Goal: Task Accomplishment & Management: Manage account settings

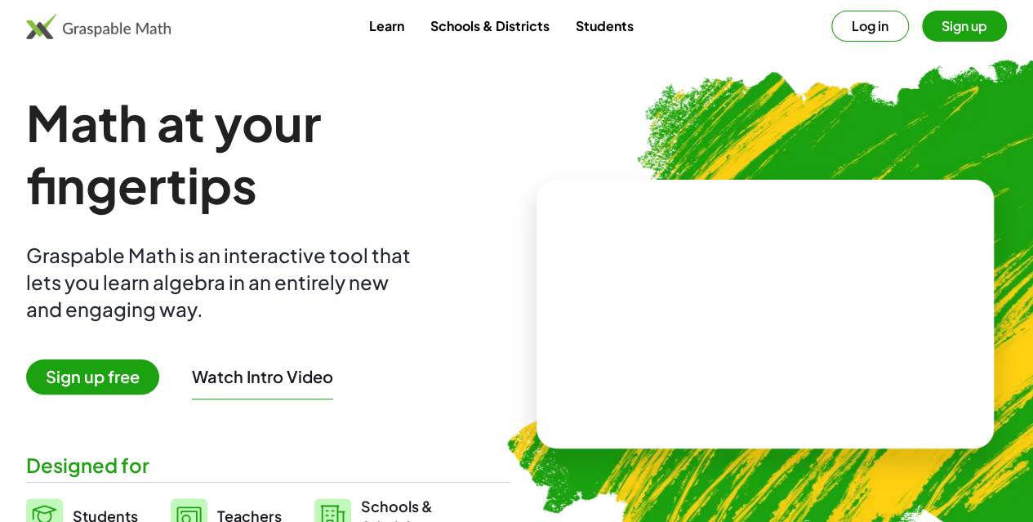
click at [643, 252] on video at bounding box center [765, 313] width 245 height 123
click at [637, 225] on div at bounding box center [766, 315] width 458 height 270
click at [831, 27] on button "Log in" at bounding box center [870, 26] width 78 height 31
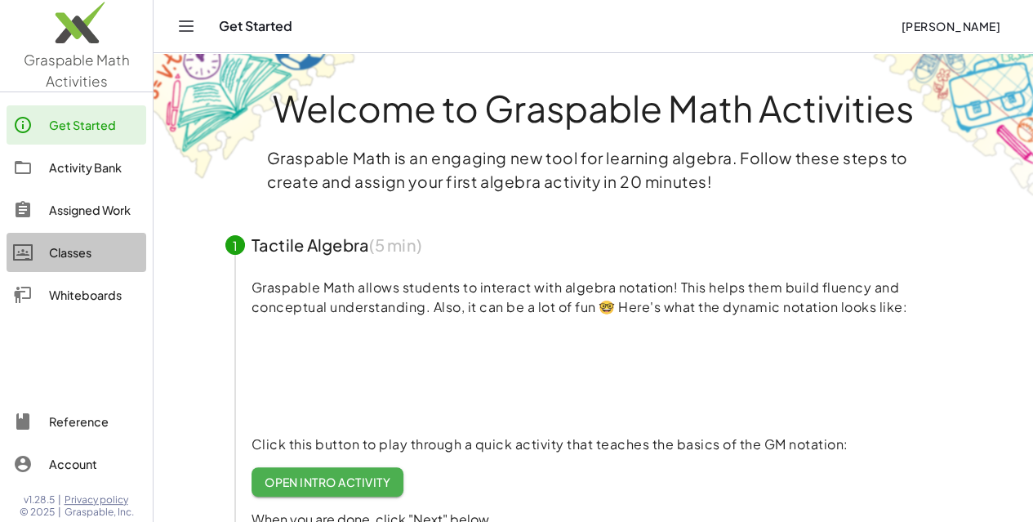
click at [60, 257] on div "Classes" at bounding box center [94, 253] width 91 height 20
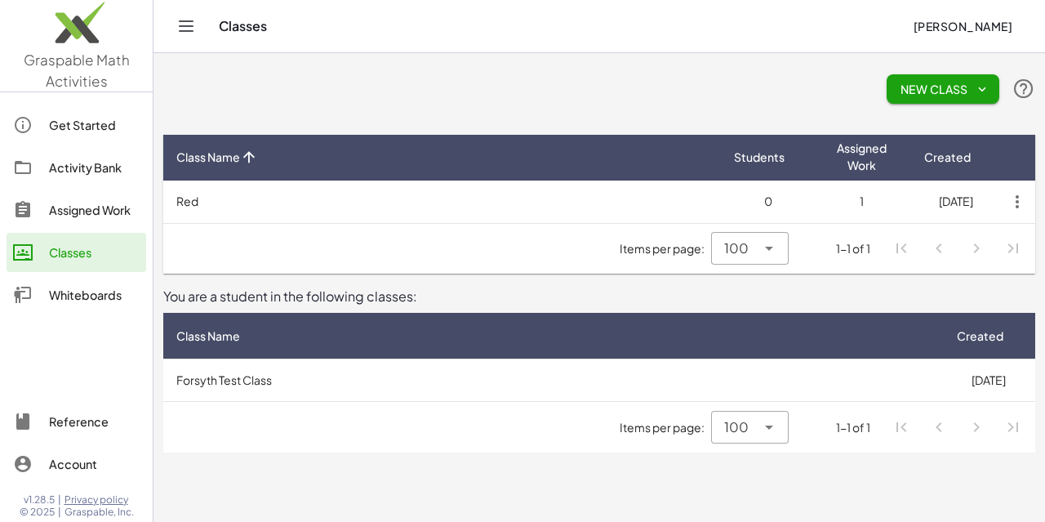
click at [191, 201] on td "Red" at bounding box center [442, 202] width 558 height 42
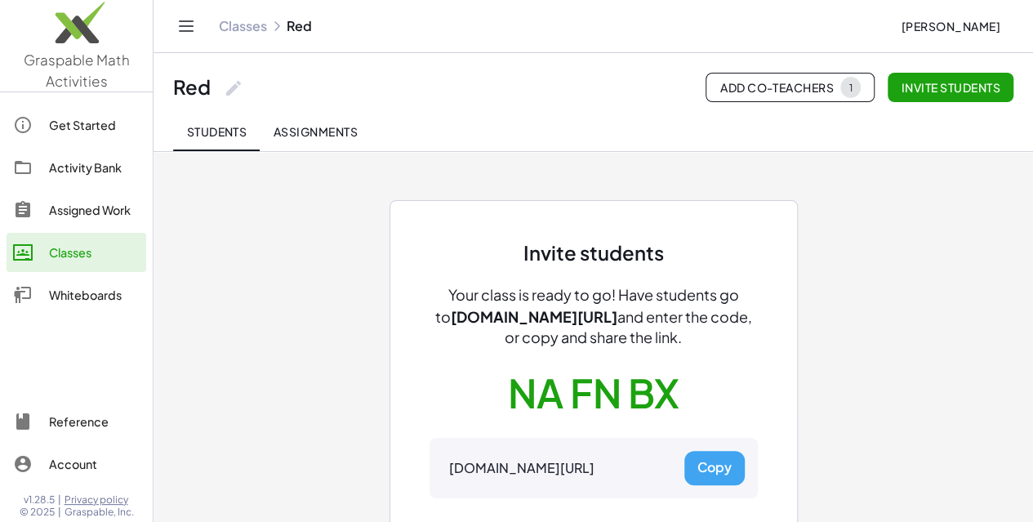
click at [333, 127] on span "Assignments" at bounding box center [315, 131] width 85 height 15
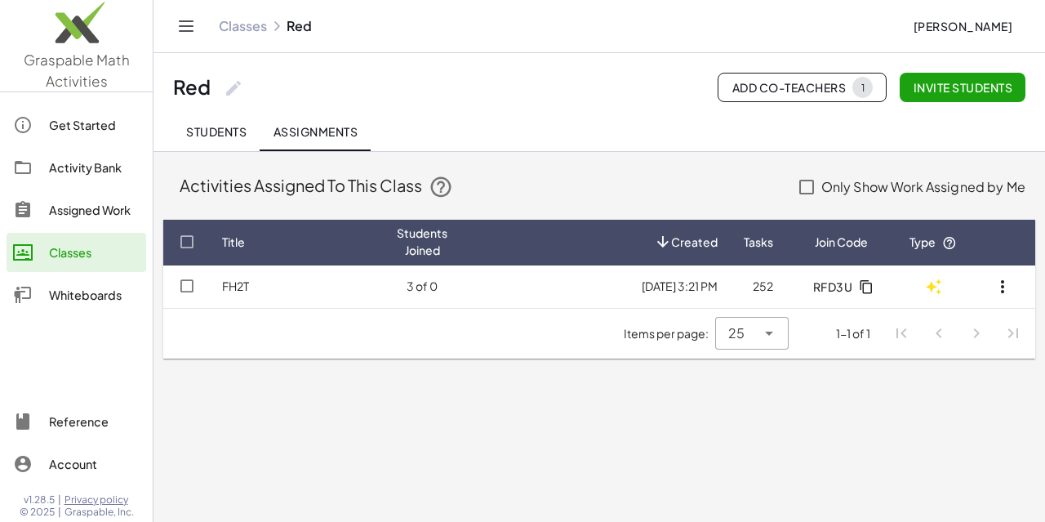
click at [998, 290] on icon "button" at bounding box center [1003, 287] width 20 height 20
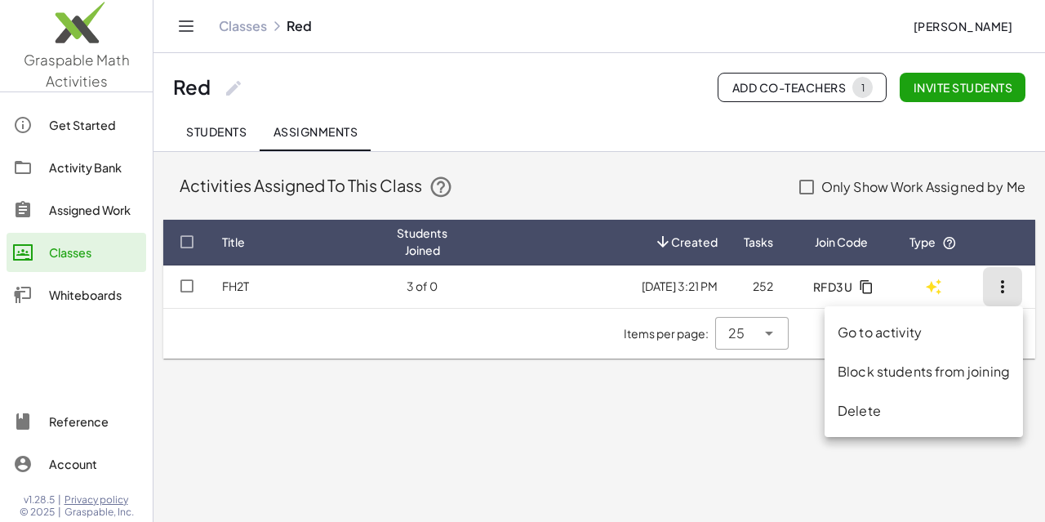
click at [861, 418] on div "Delete" at bounding box center [924, 411] width 172 height 20
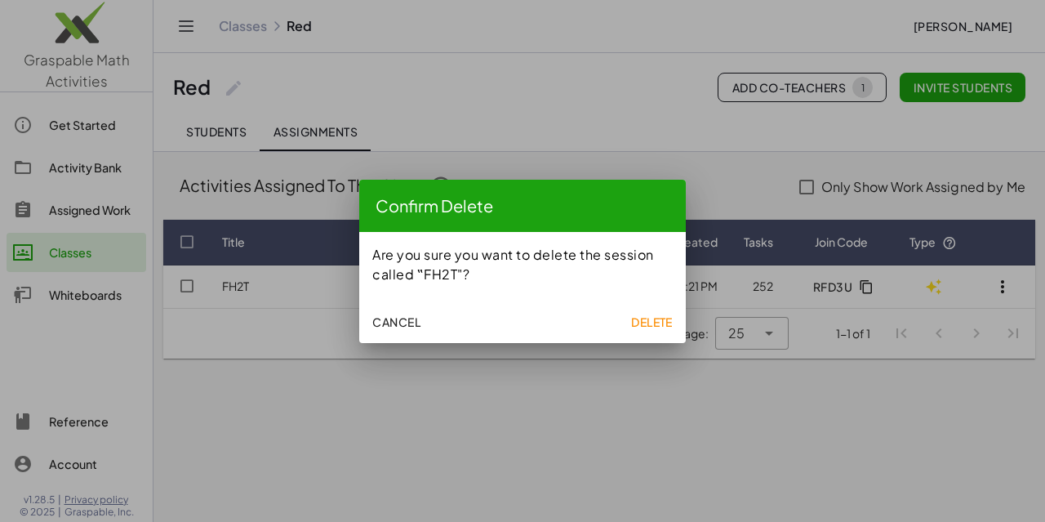
click at [397, 320] on span "Cancel" at bounding box center [396, 321] width 48 height 15
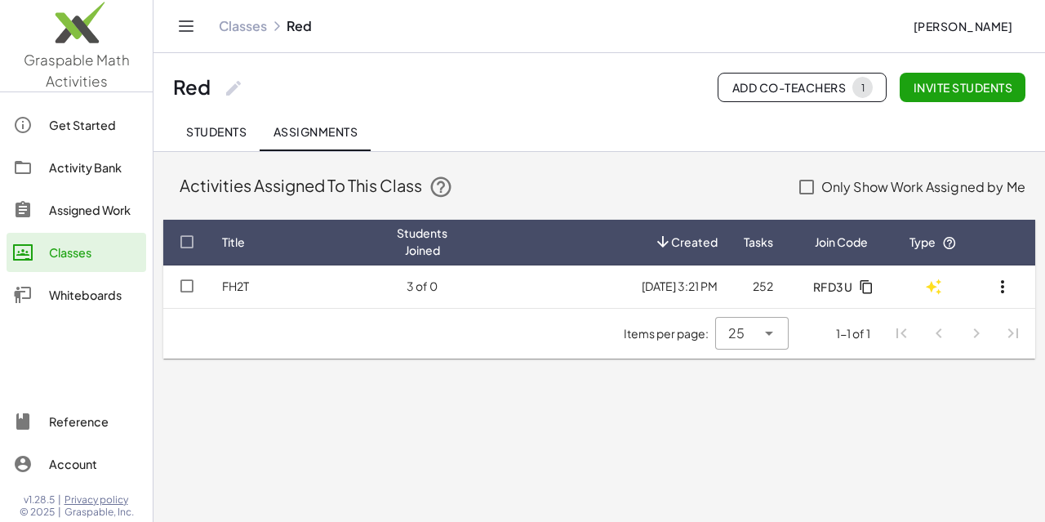
click at [220, 129] on span "Students" at bounding box center [216, 131] width 60 height 15
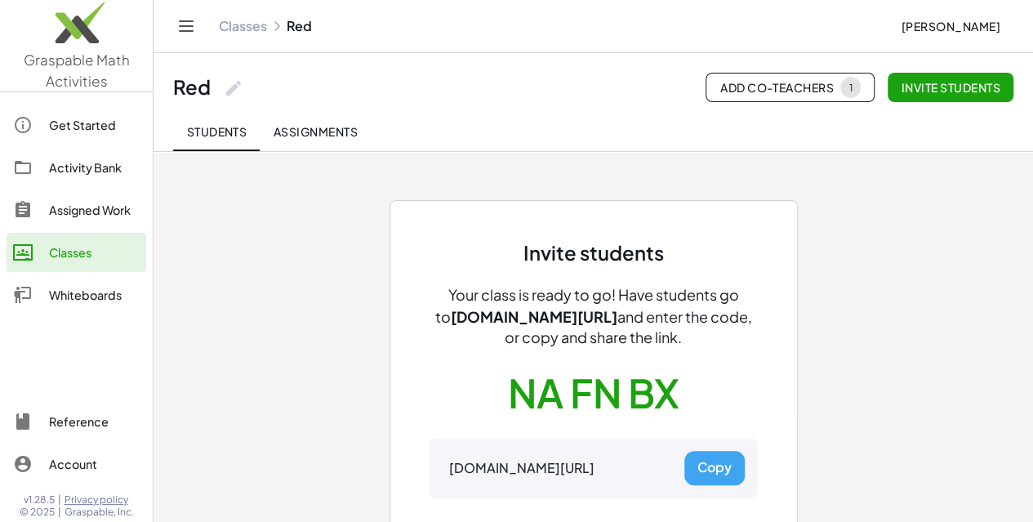
click at [246, 29] on link "Classes" at bounding box center [243, 26] width 48 height 16
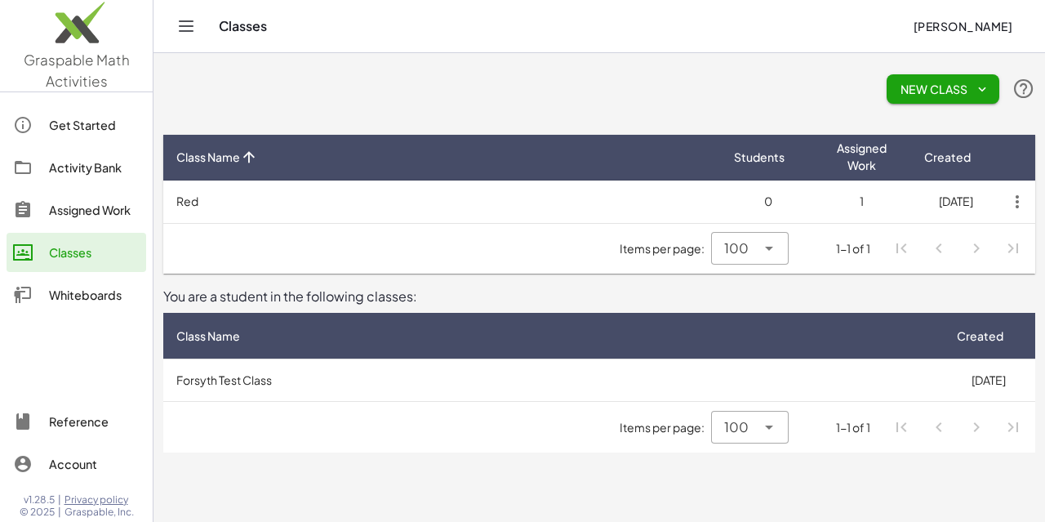
click at [1018, 203] on icon "button" at bounding box center [1017, 201] width 29 height 29
click at [988, 244] on div "Delete Class" at bounding box center [980, 243] width 81 height 20
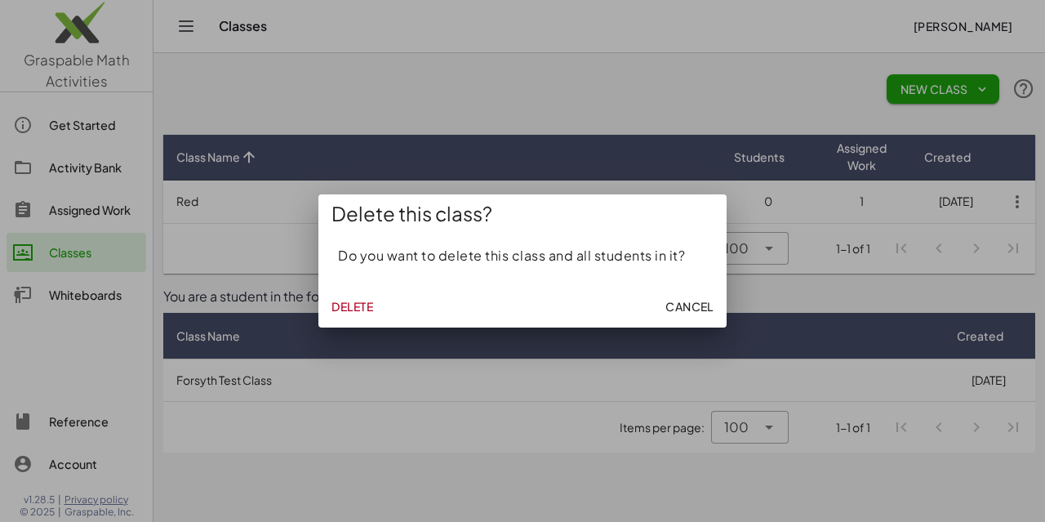
click at [359, 302] on span "Delete" at bounding box center [353, 306] width 42 height 15
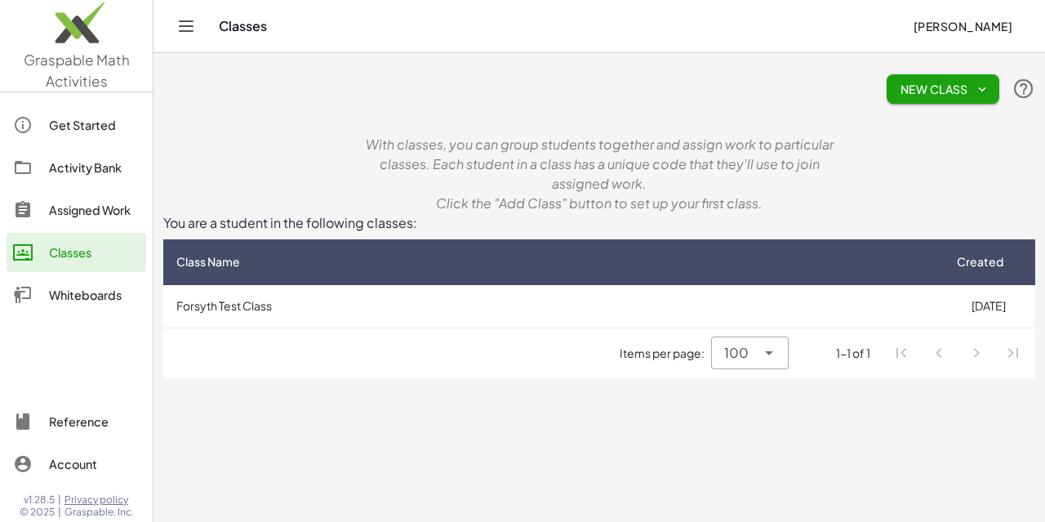
click at [947, 92] on span "New Class" at bounding box center [943, 89] width 87 height 15
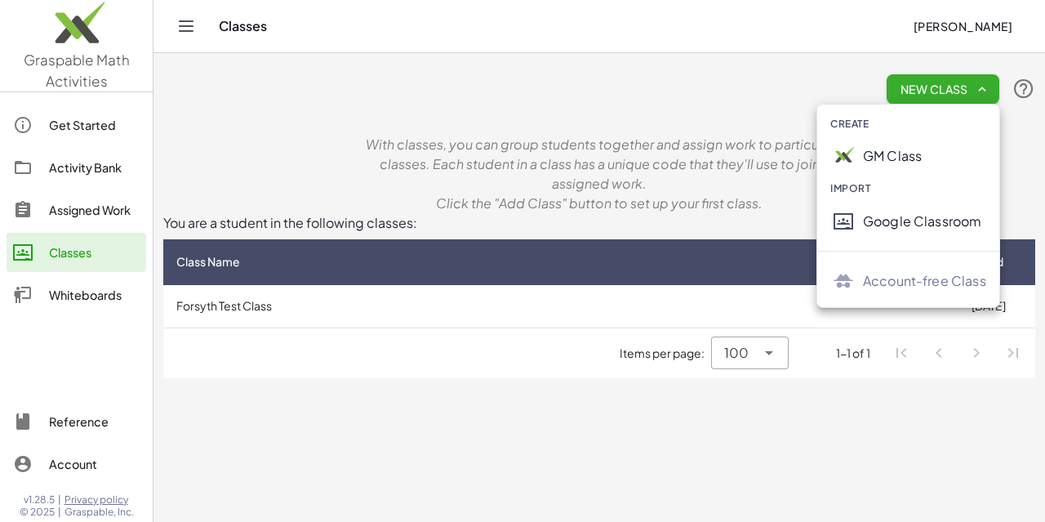
click at [890, 153] on div "GM Class" at bounding box center [924, 156] width 123 height 20
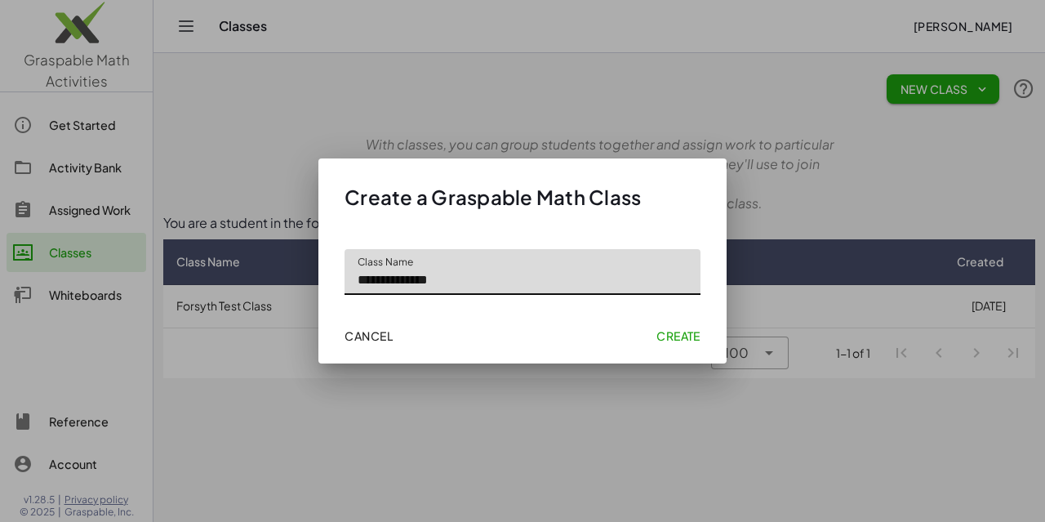
type input "**********"
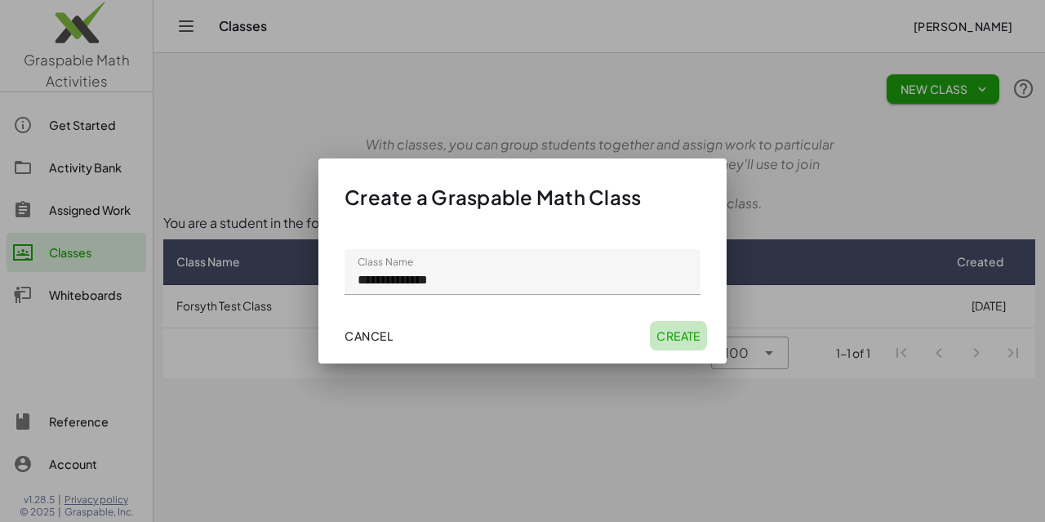
click at [679, 332] on span "Create" at bounding box center [679, 335] width 44 height 15
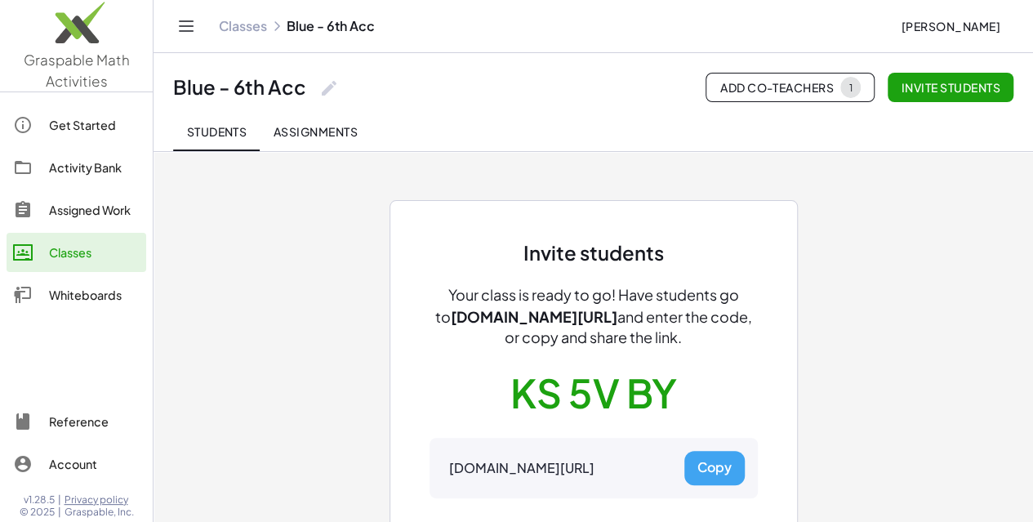
click at [250, 29] on link "Classes" at bounding box center [243, 26] width 48 height 16
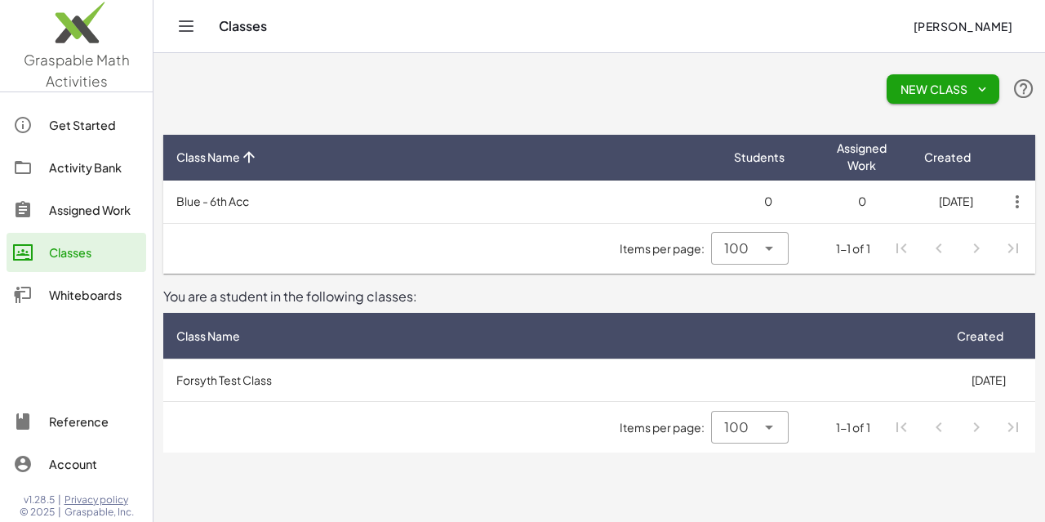
click at [924, 89] on span "New Class" at bounding box center [943, 89] width 87 height 15
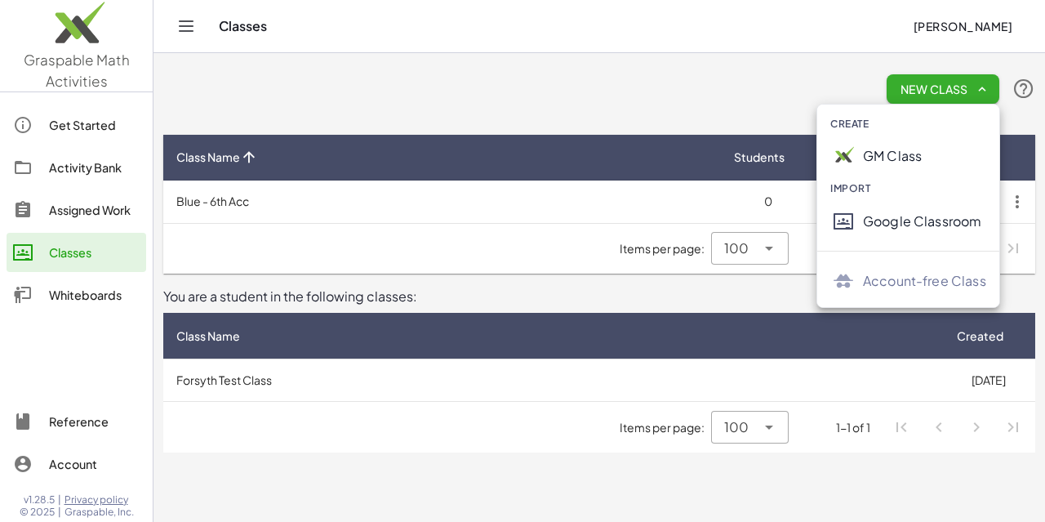
click at [862, 154] on div at bounding box center [847, 156] width 33 height 26
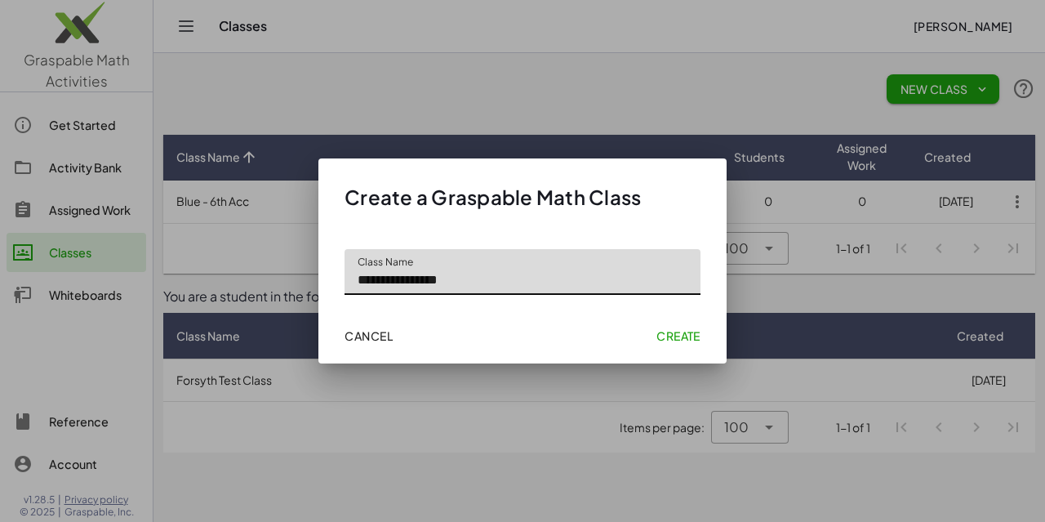
type input "**********"
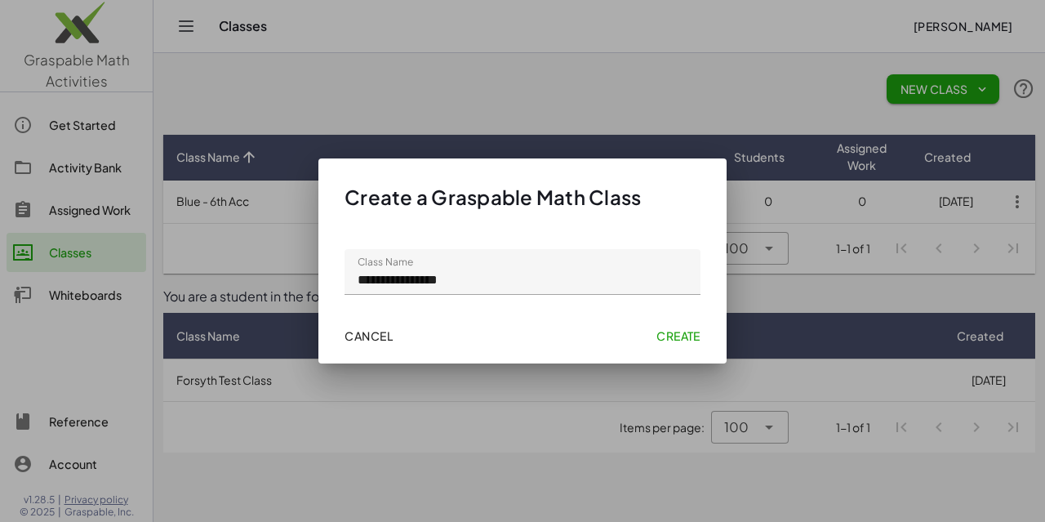
click at [668, 337] on span "Create" at bounding box center [679, 335] width 44 height 15
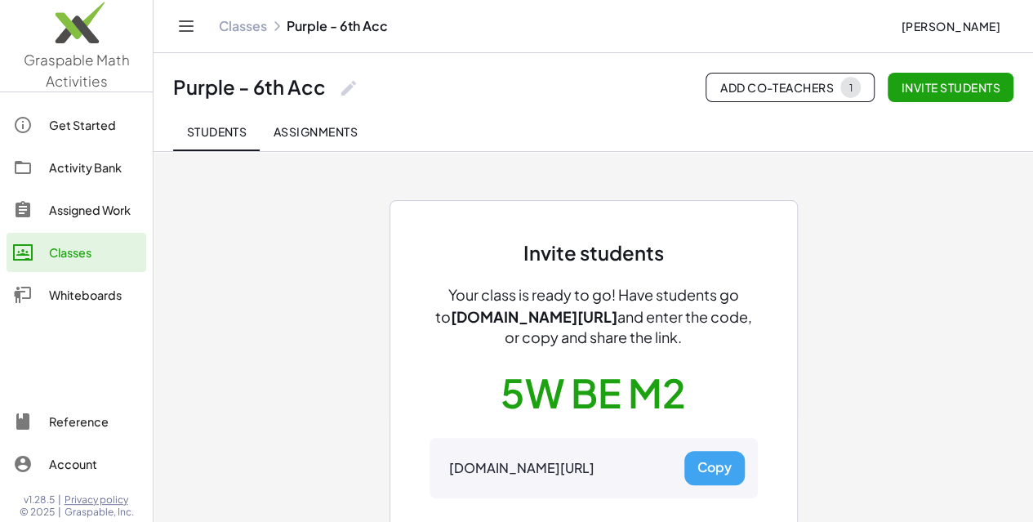
click at [249, 32] on link "Classes" at bounding box center [243, 26] width 48 height 16
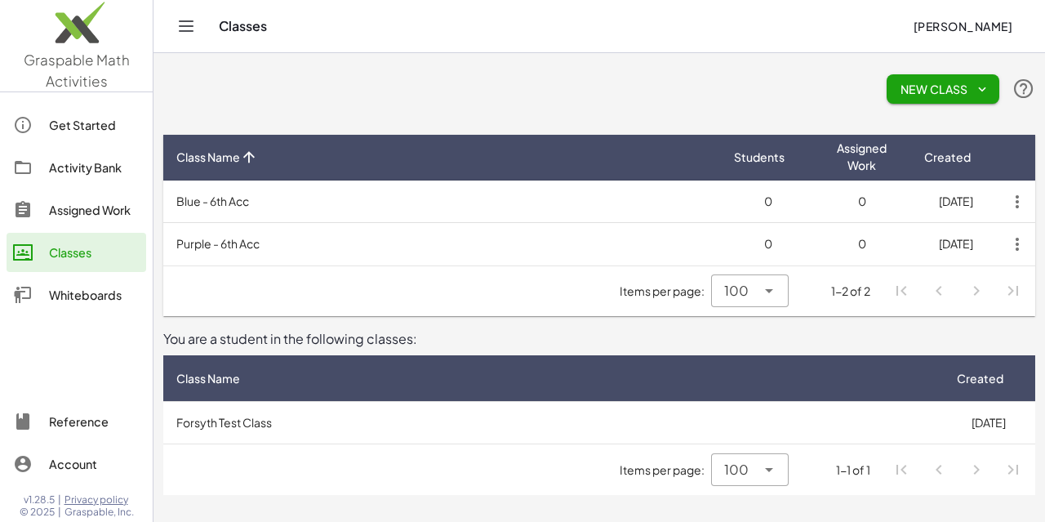
click at [951, 83] on span "New Class" at bounding box center [943, 89] width 87 height 15
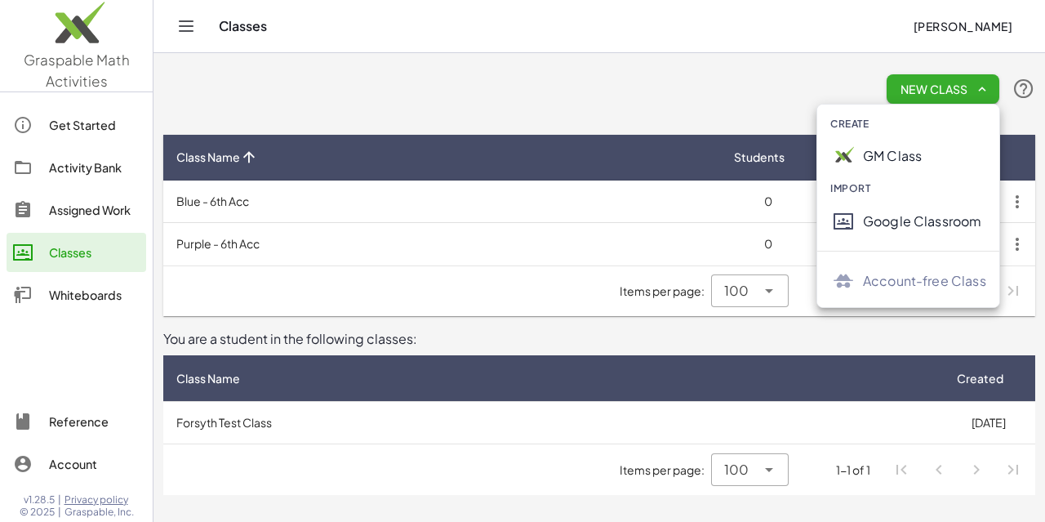
click at [903, 163] on div "GM Class" at bounding box center [924, 156] width 123 height 20
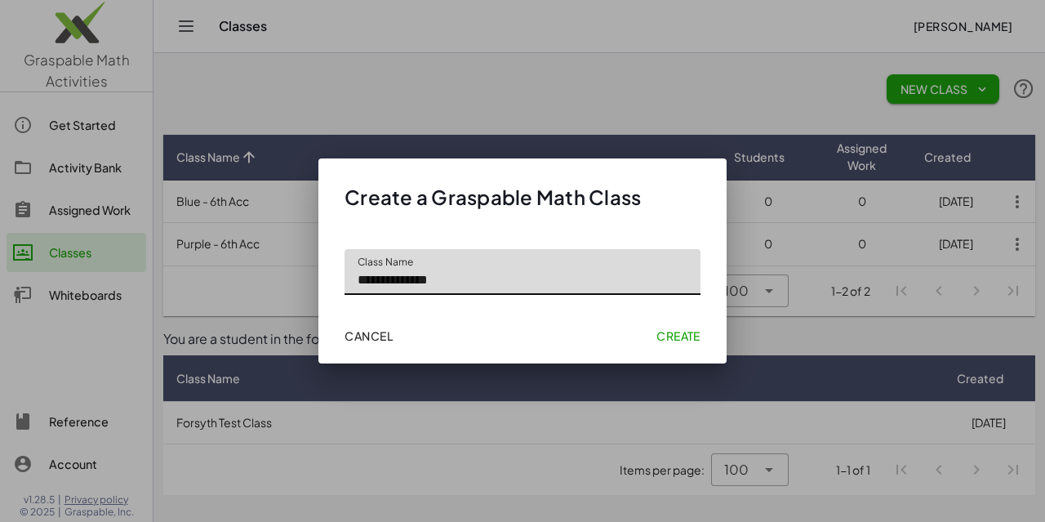
type input "**********"
click at [680, 337] on span "Create" at bounding box center [679, 335] width 44 height 15
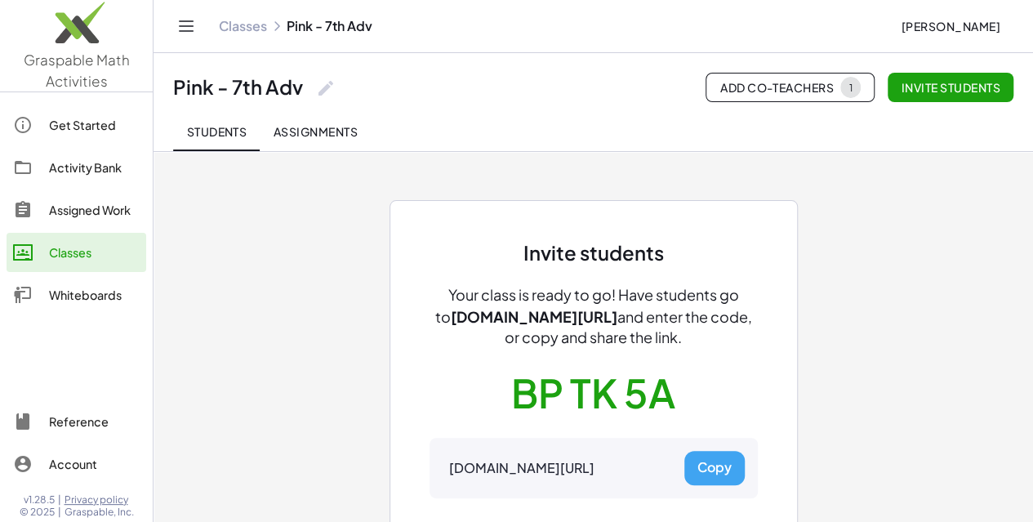
click at [242, 30] on link "Classes" at bounding box center [243, 26] width 48 height 16
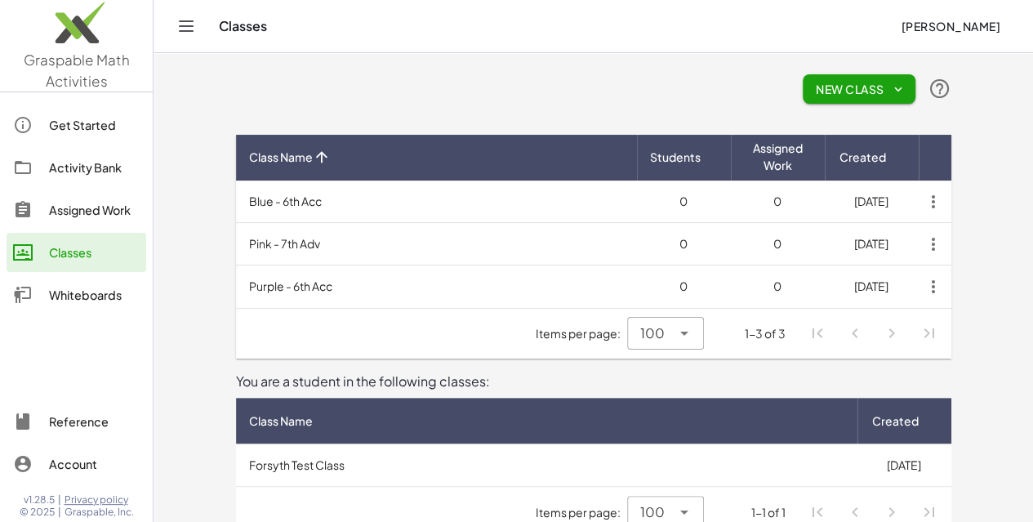
click at [903, 88] on span "New Class" at bounding box center [859, 89] width 87 height 15
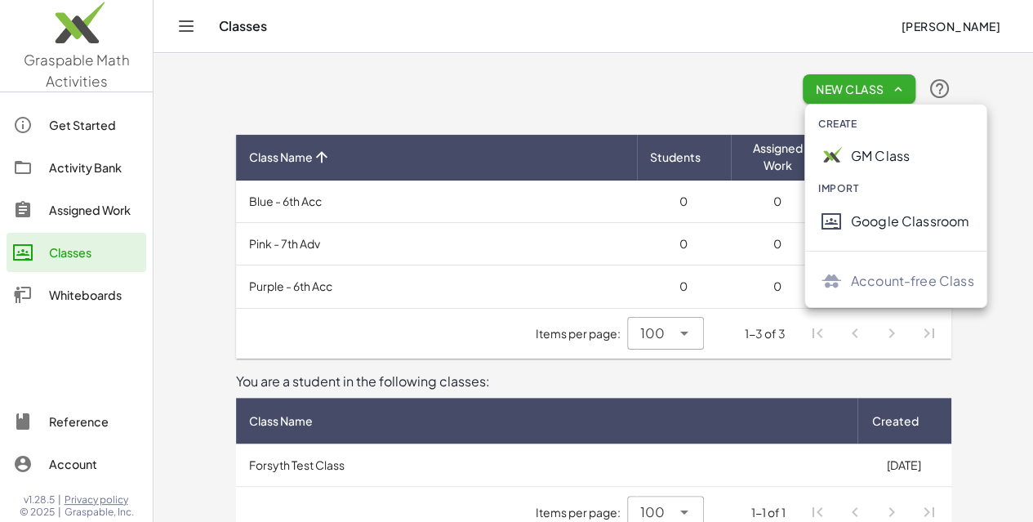
click at [900, 148] on div "GM Class" at bounding box center [912, 156] width 123 height 20
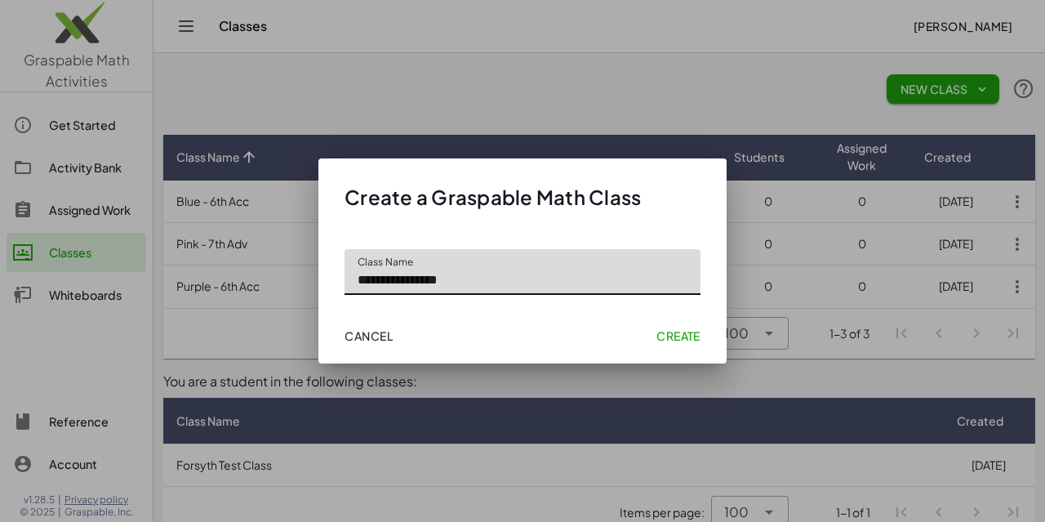
type input "**********"
click at [686, 337] on span "Create" at bounding box center [679, 335] width 44 height 15
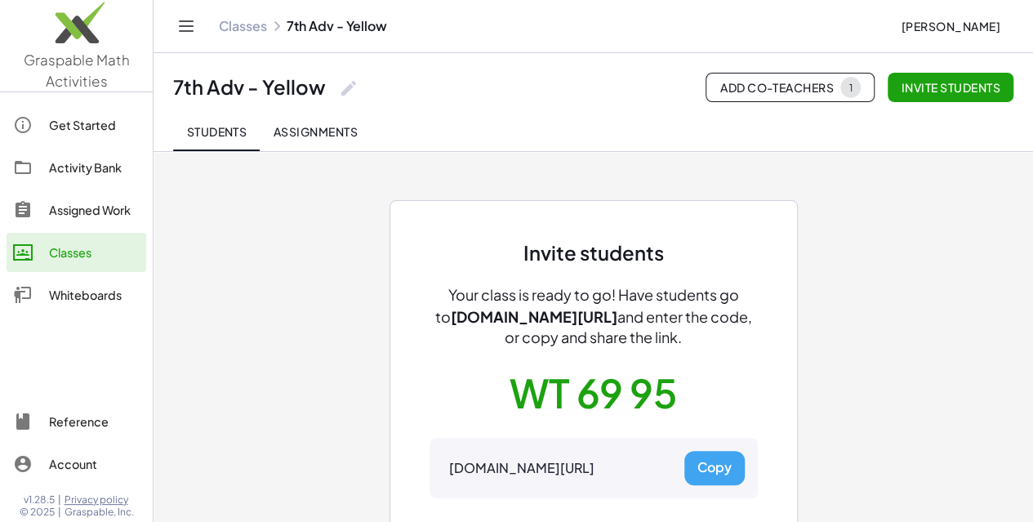
click at [254, 26] on link "Classes" at bounding box center [243, 26] width 48 height 16
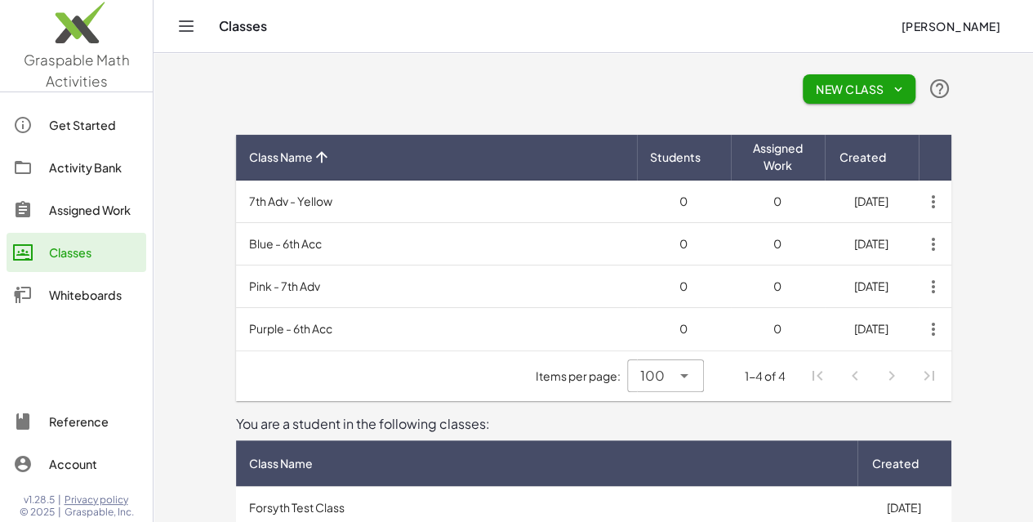
click at [948, 247] on icon "button" at bounding box center [933, 244] width 29 height 29
click at [236, 244] on td "Blue - 6th Acc" at bounding box center [436, 244] width 401 height 42
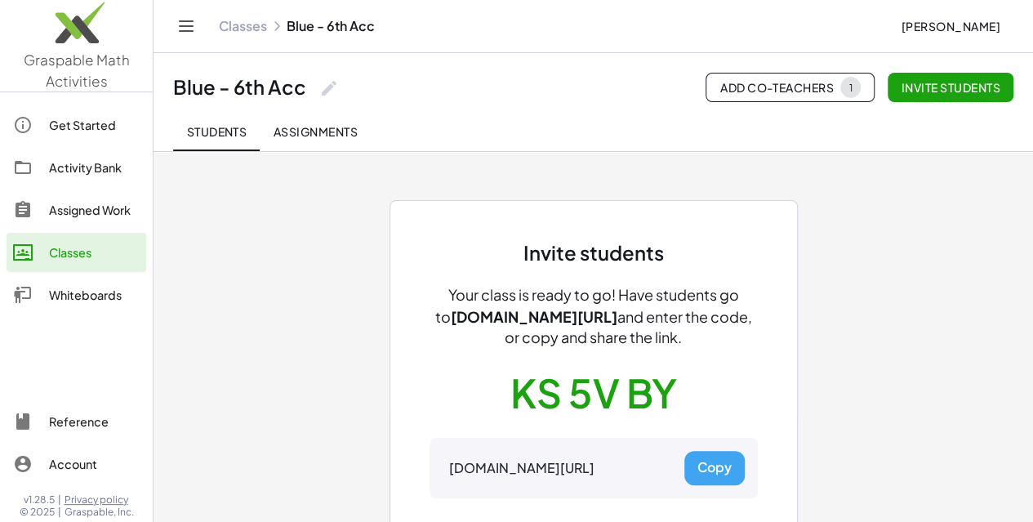
click at [248, 30] on link "Classes" at bounding box center [243, 26] width 48 height 16
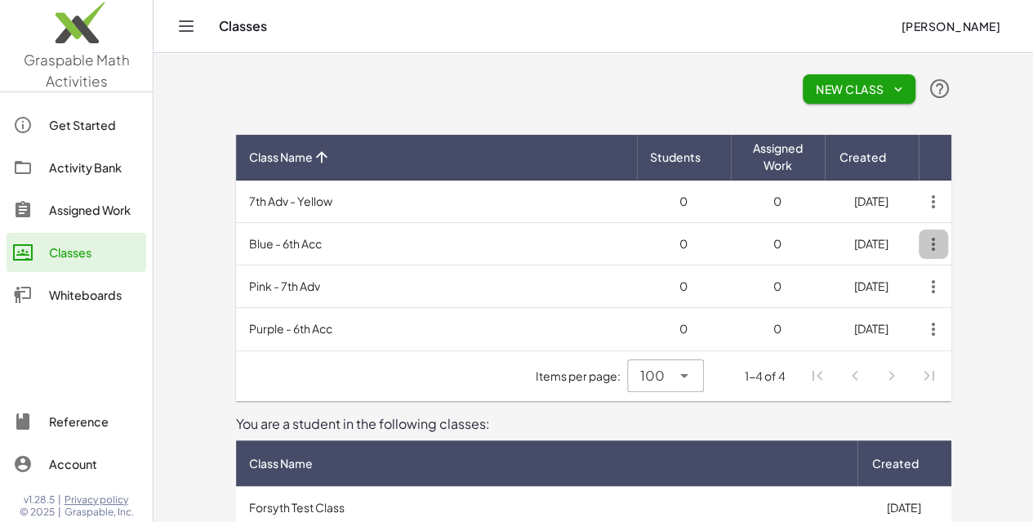
click at [948, 242] on icon "button" at bounding box center [933, 244] width 29 height 29
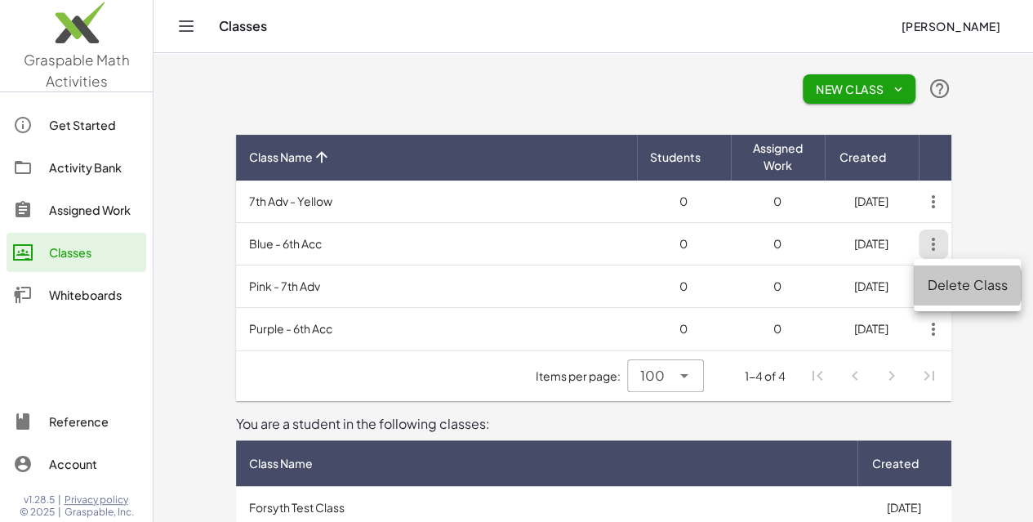
click at [976, 287] on div "Delete Class" at bounding box center [967, 285] width 81 height 20
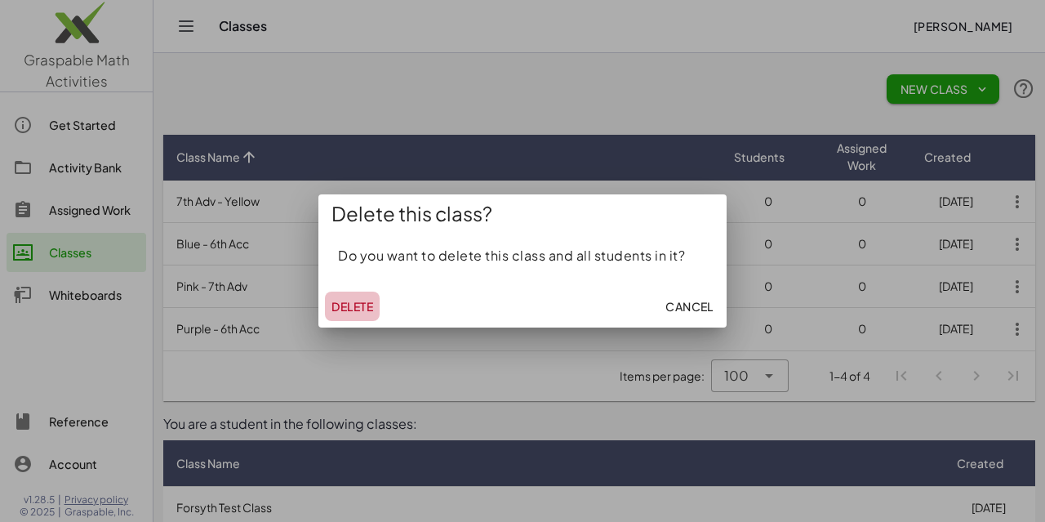
click at [354, 305] on span "Delete" at bounding box center [353, 306] width 42 height 15
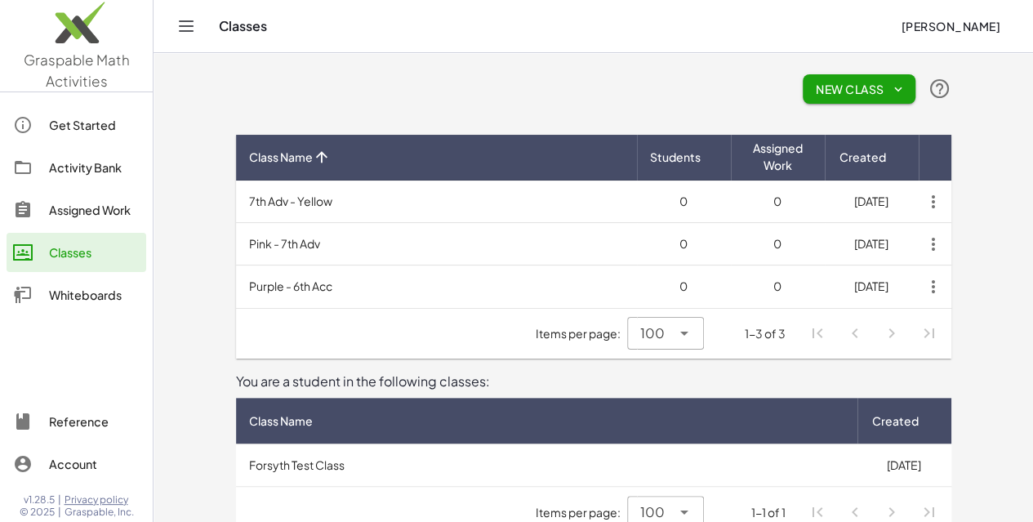
click at [948, 248] on icon "button" at bounding box center [933, 244] width 29 height 29
click at [969, 286] on div "Delete Class" at bounding box center [967, 285] width 81 height 20
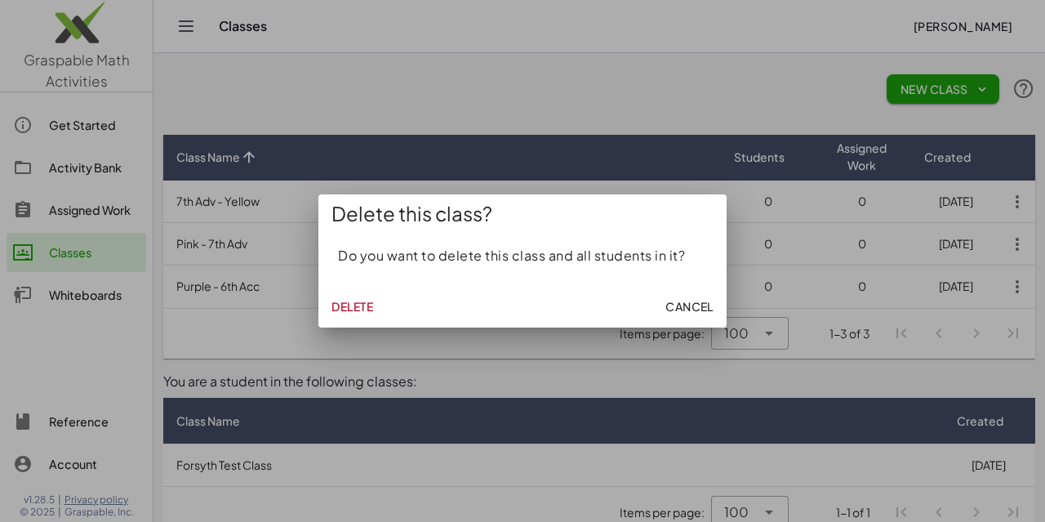
click at [371, 305] on span "Delete" at bounding box center [353, 306] width 42 height 15
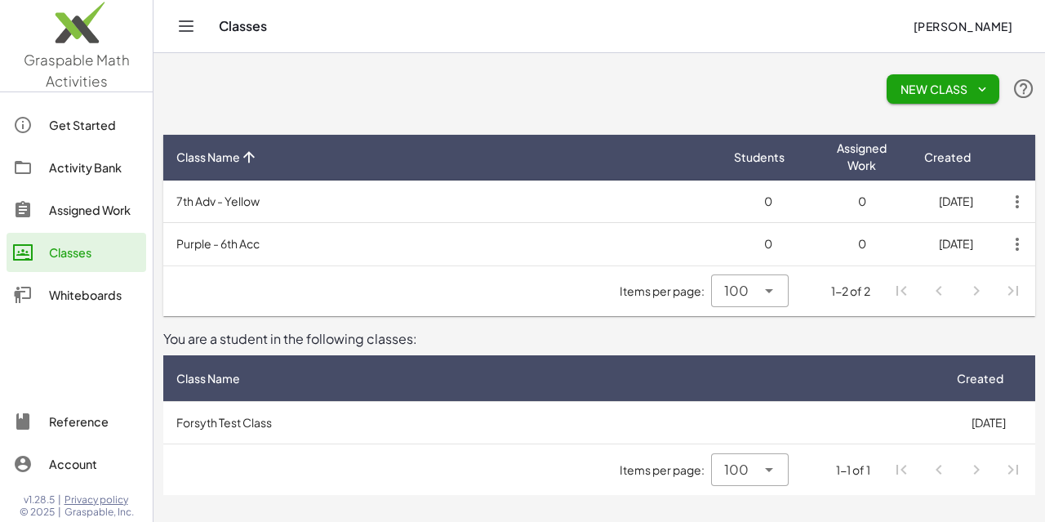
click at [1023, 245] on icon "button" at bounding box center [1017, 244] width 29 height 29
click at [967, 288] on div "Delete Class" at bounding box center [980, 285] width 81 height 20
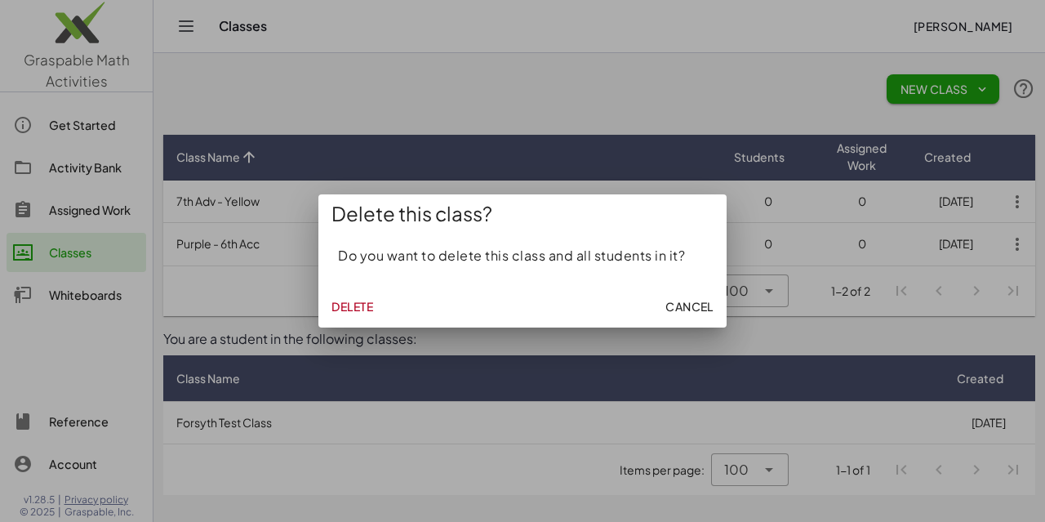
click at [359, 312] on span "Delete" at bounding box center [353, 306] width 42 height 15
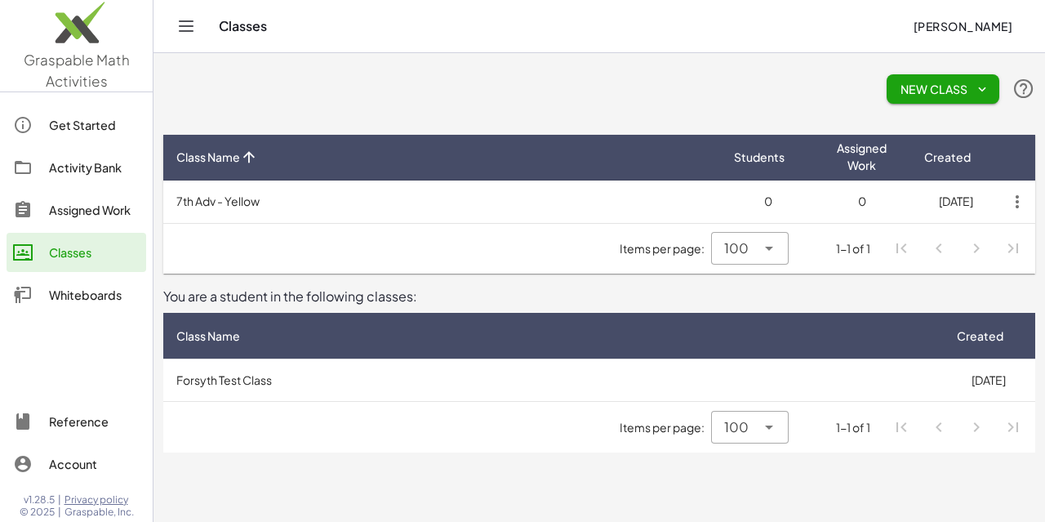
click at [952, 86] on span "New Class" at bounding box center [943, 89] width 87 height 15
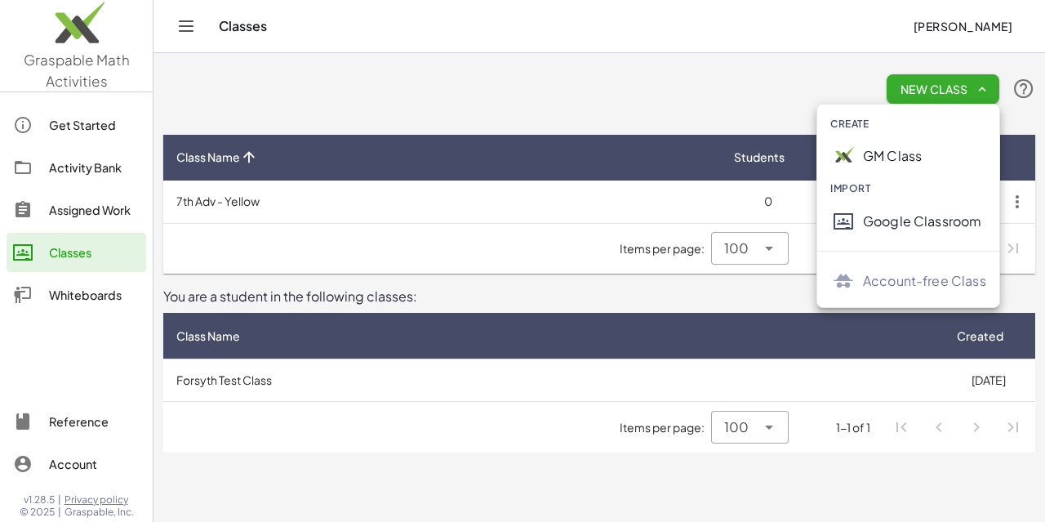
click at [897, 158] on div "GM Class" at bounding box center [924, 156] width 123 height 20
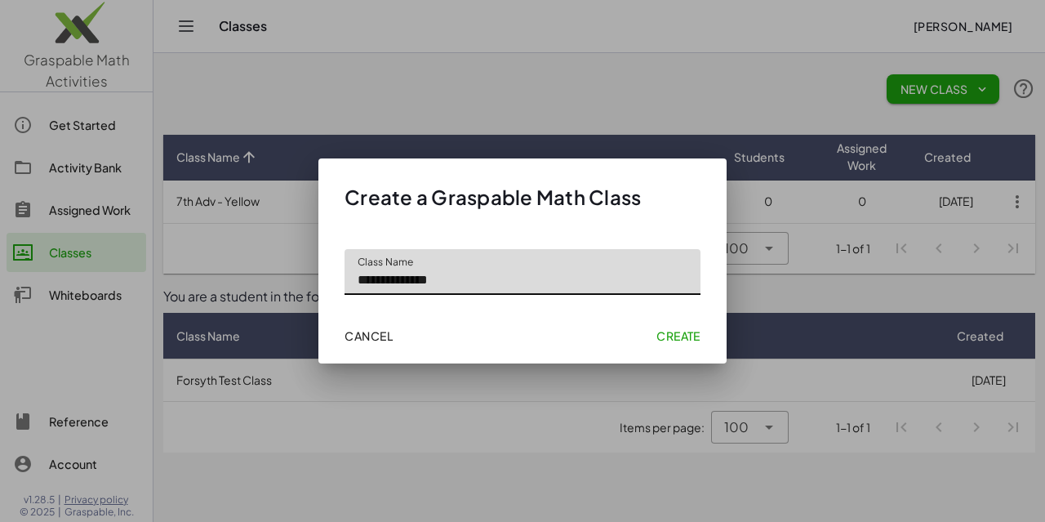
type input "**********"
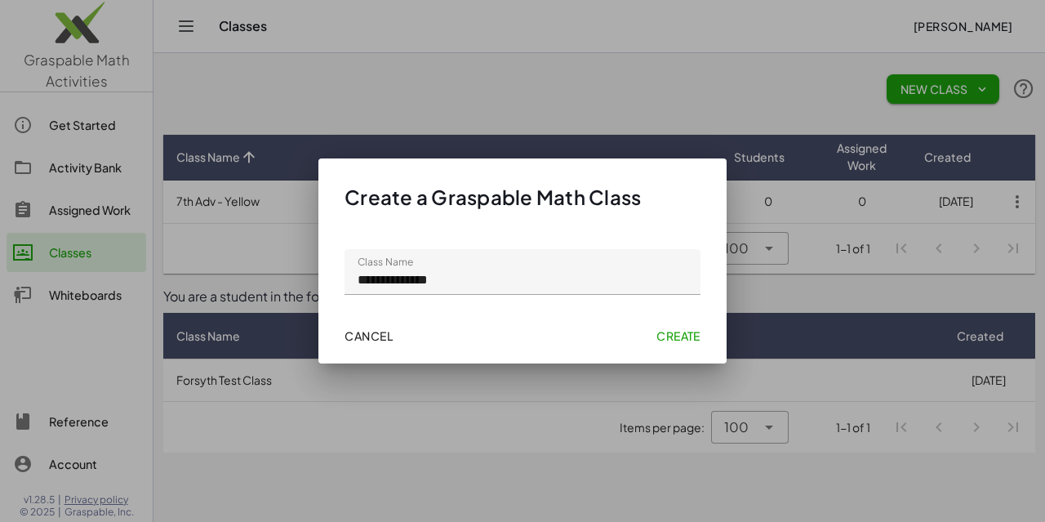
click at [670, 339] on span "Create" at bounding box center [679, 335] width 44 height 15
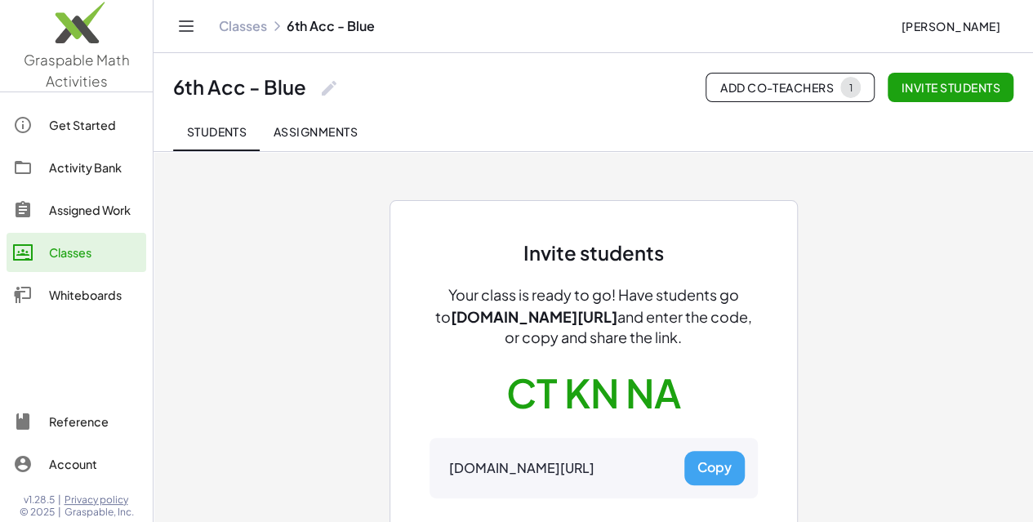
click at [234, 25] on link "Classes" at bounding box center [243, 26] width 48 height 16
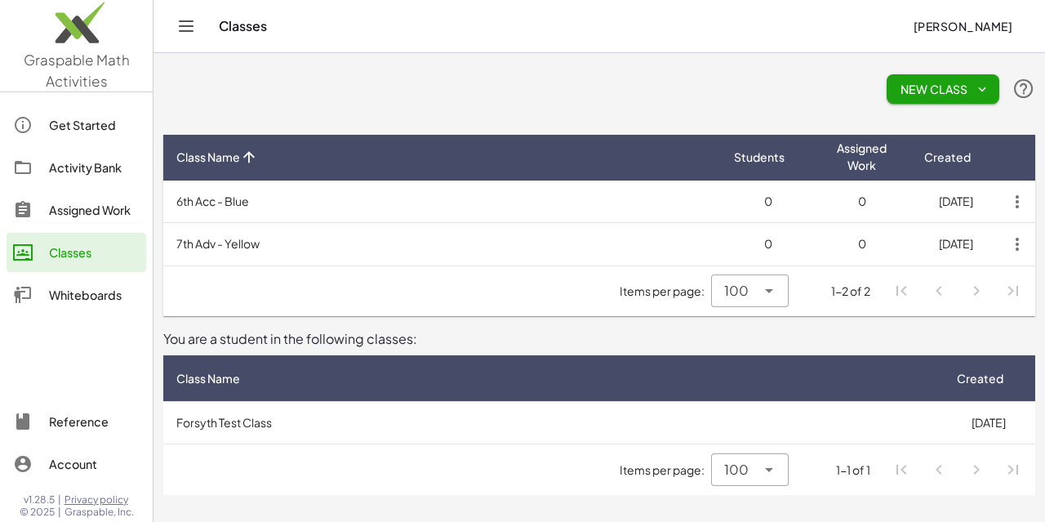
click at [934, 89] on span "New Class" at bounding box center [943, 89] width 87 height 15
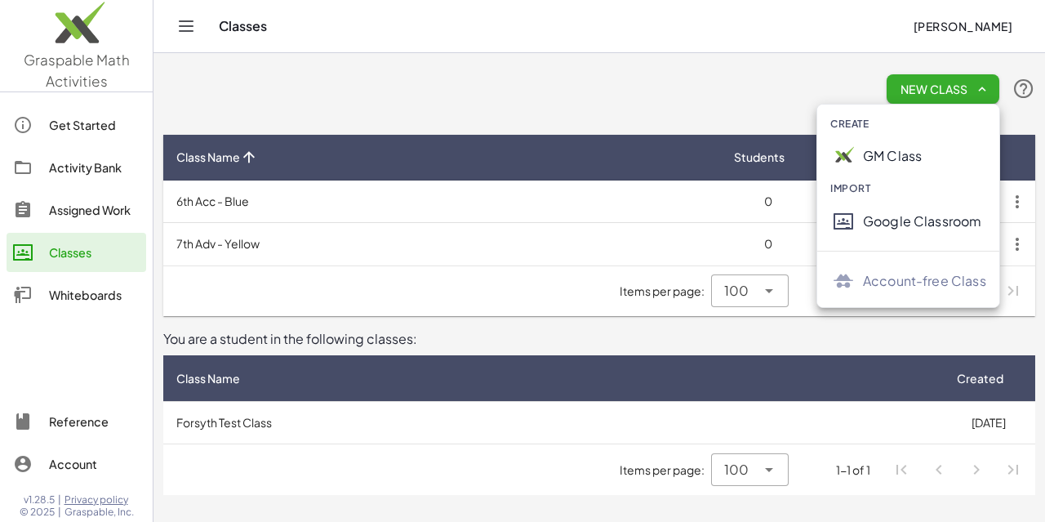
click at [885, 163] on div "GM Class" at bounding box center [924, 156] width 123 height 20
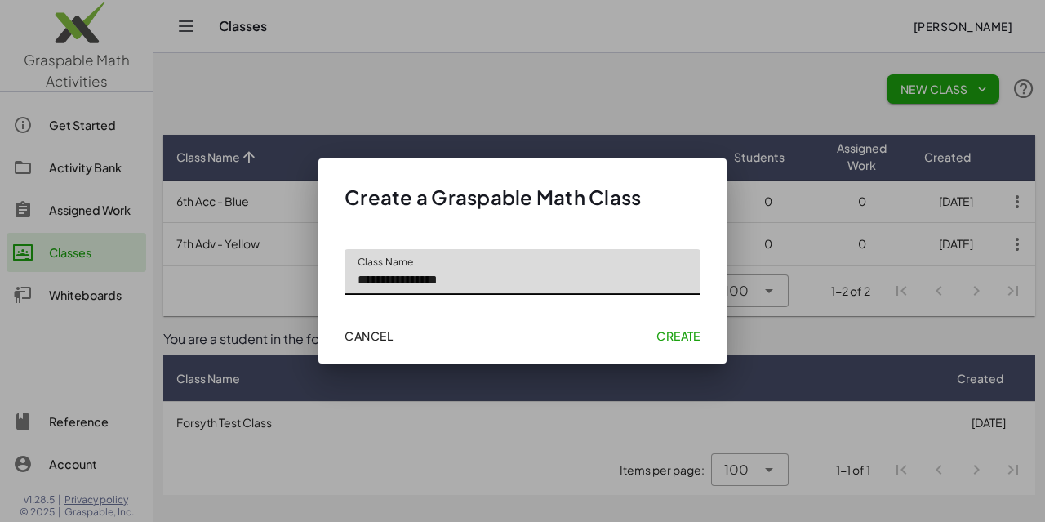
type input "**********"
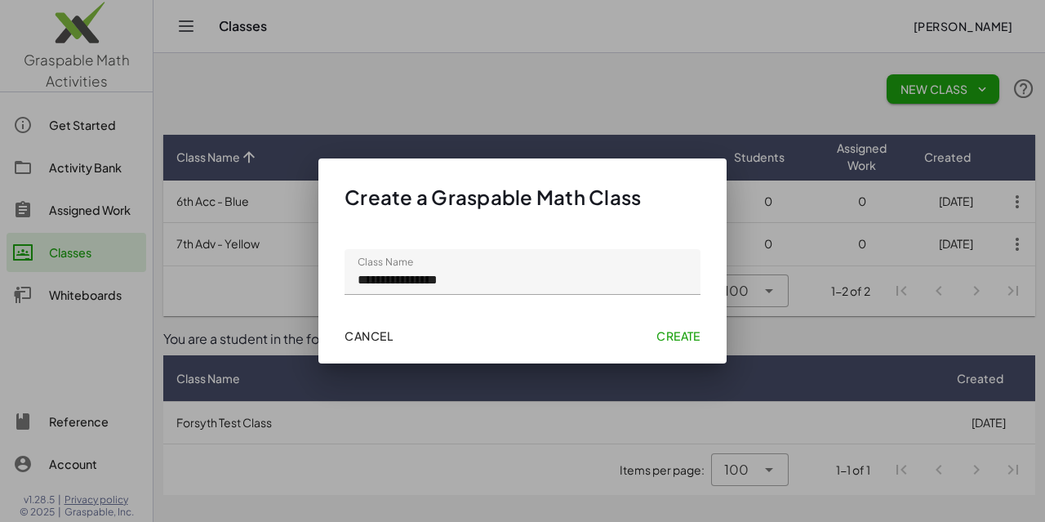
click at [673, 339] on span "Create" at bounding box center [679, 335] width 44 height 15
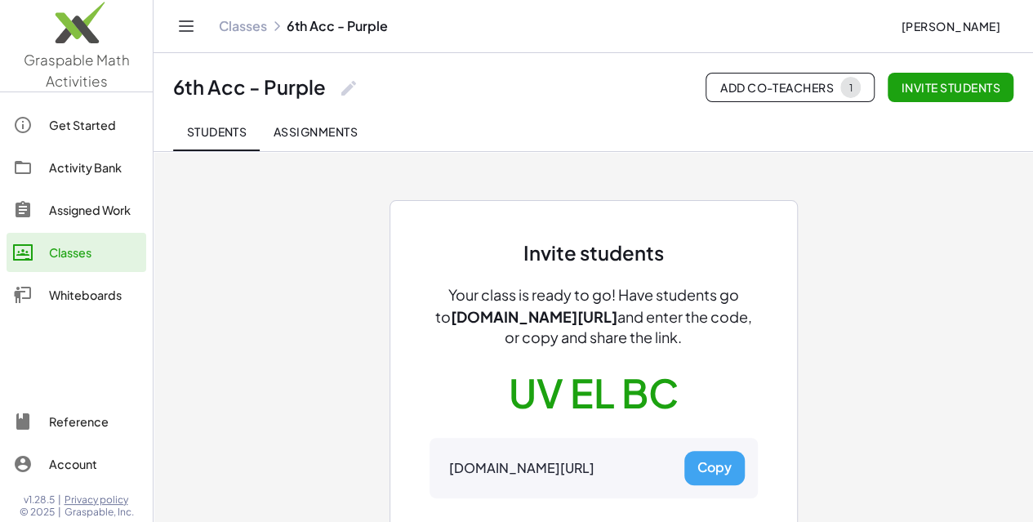
click at [232, 30] on link "Classes" at bounding box center [243, 26] width 48 height 16
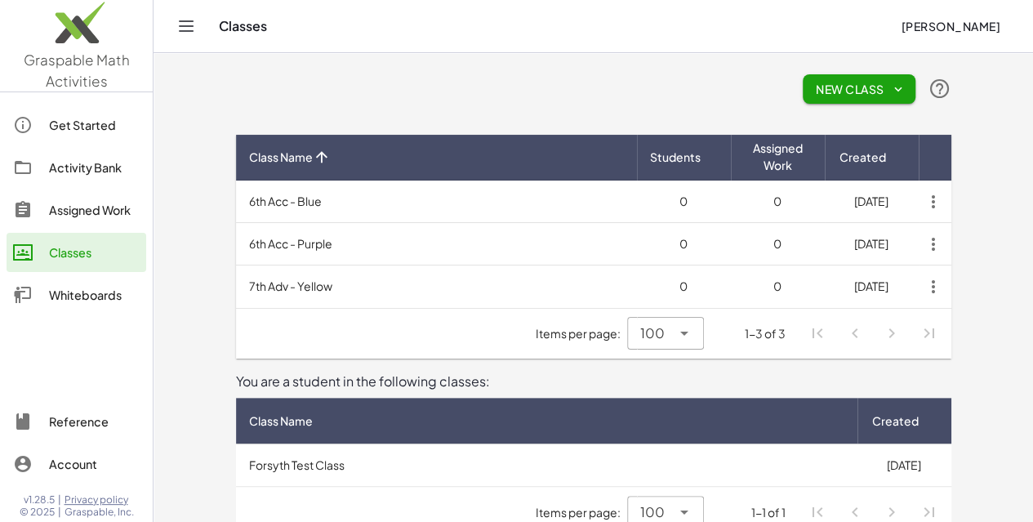
click at [903, 84] on span "New Class" at bounding box center [859, 89] width 87 height 15
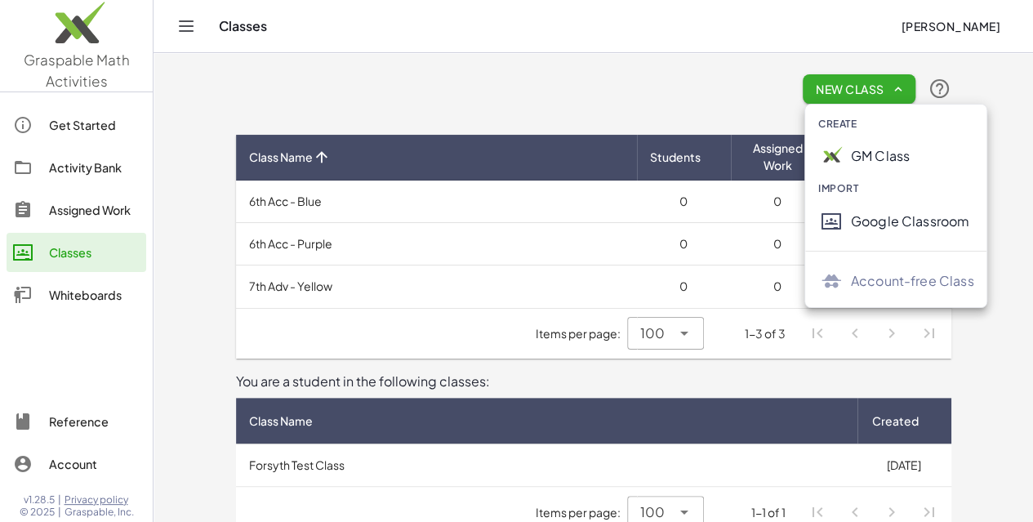
click at [884, 158] on div "GM Class" at bounding box center [912, 156] width 123 height 20
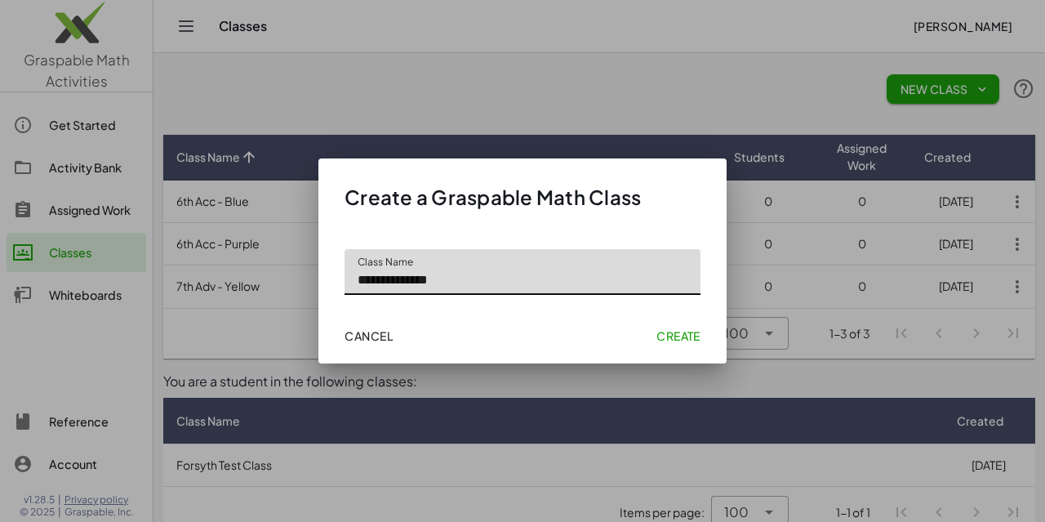
type input "**********"
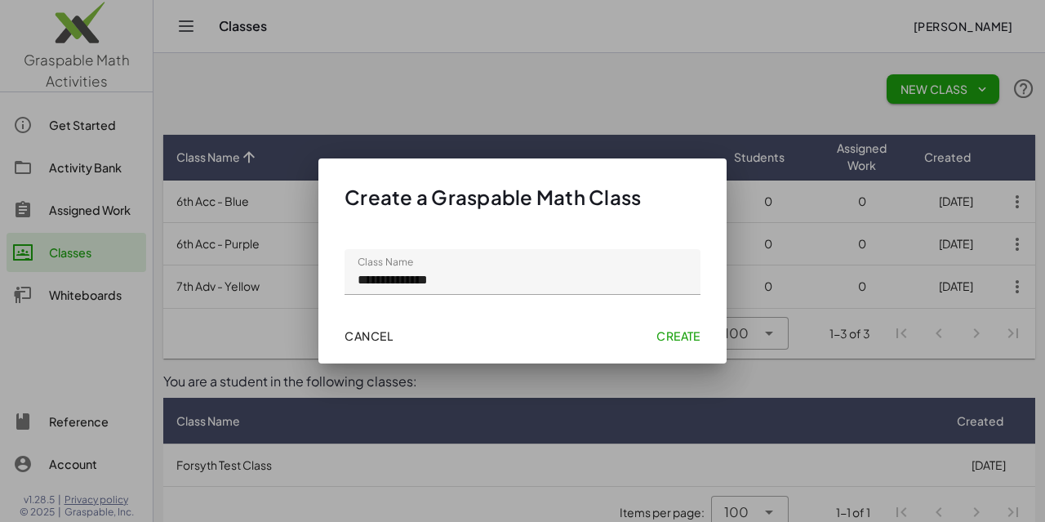
click at [689, 328] on button "Create" at bounding box center [678, 335] width 57 height 29
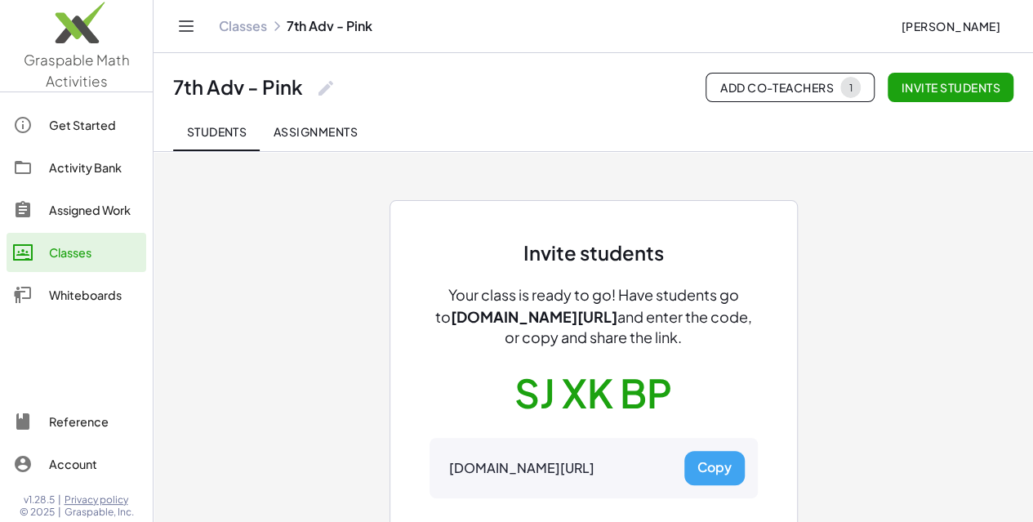
click at [234, 31] on link "Classes" at bounding box center [243, 26] width 48 height 16
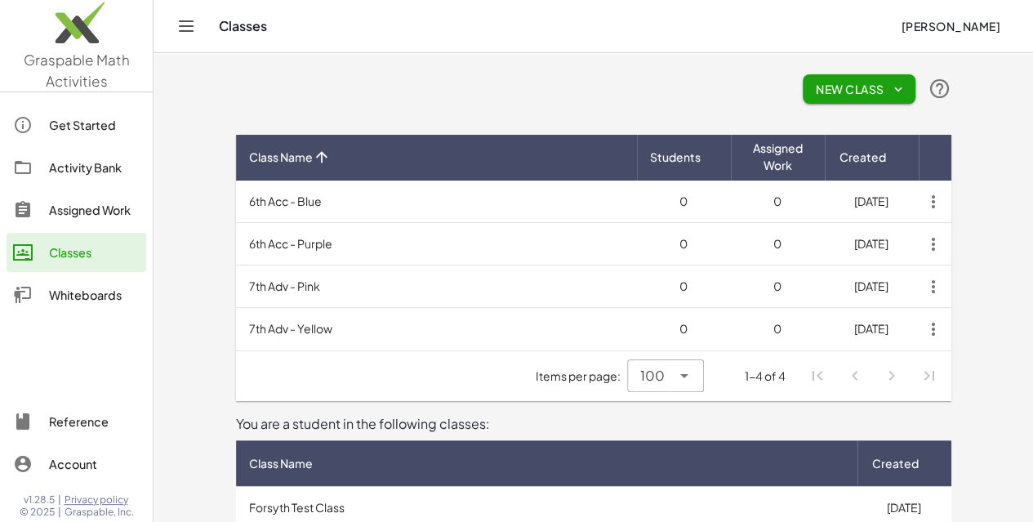
click at [903, 94] on span "New Class" at bounding box center [859, 89] width 87 height 15
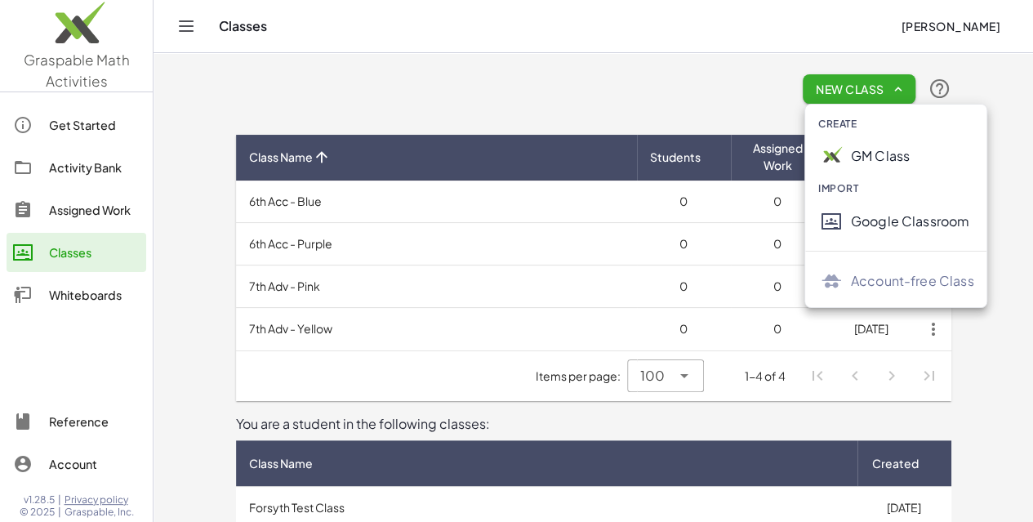
click at [872, 160] on div "GM Class" at bounding box center [912, 156] width 123 height 20
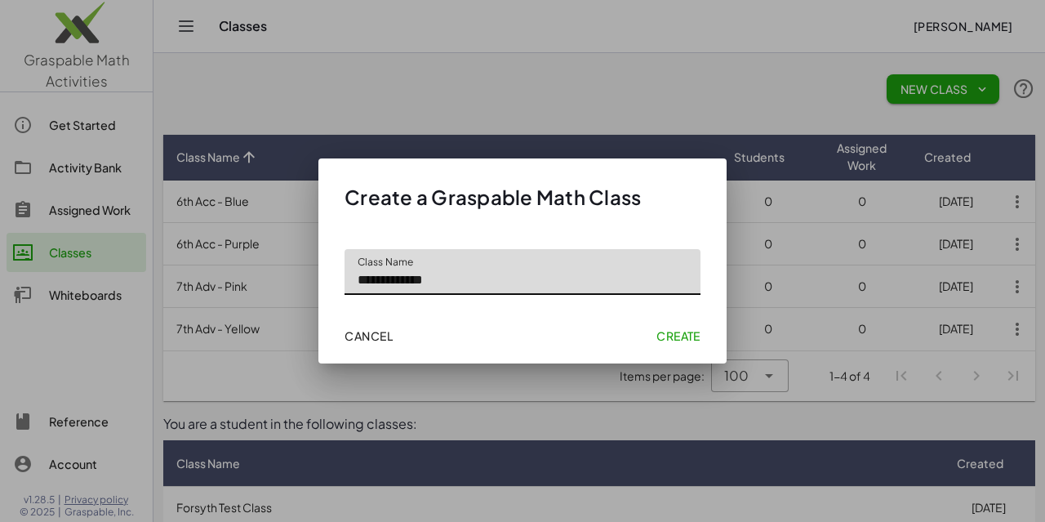
type input "**********"
click at [680, 332] on span "Create" at bounding box center [679, 335] width 44 height 15
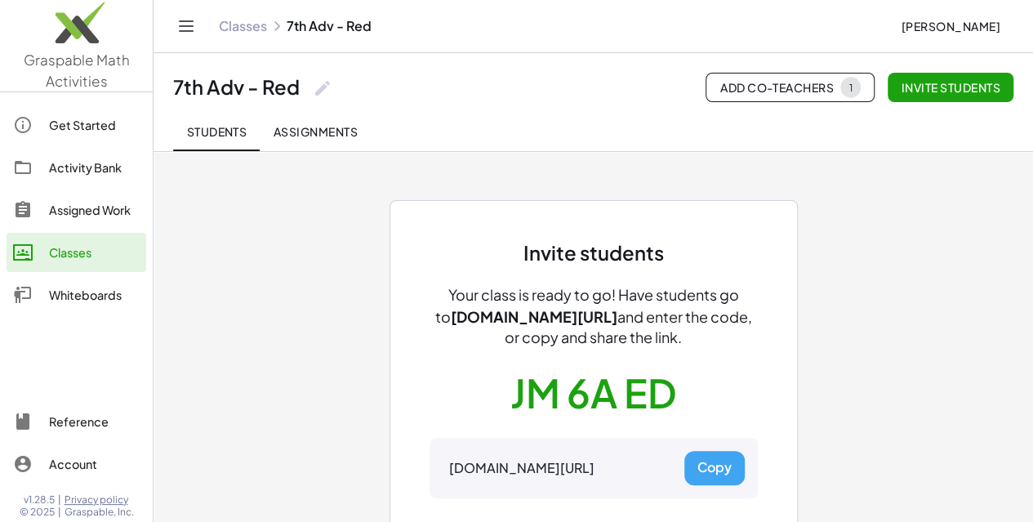
click at [301, 299] on div "Invite students Your class is ready to go! Have students go to [DOMAIN_NAME][UR…" at bounding box center [593, 382] width 735 height 463
